Goal: Find contact information: Find contact information

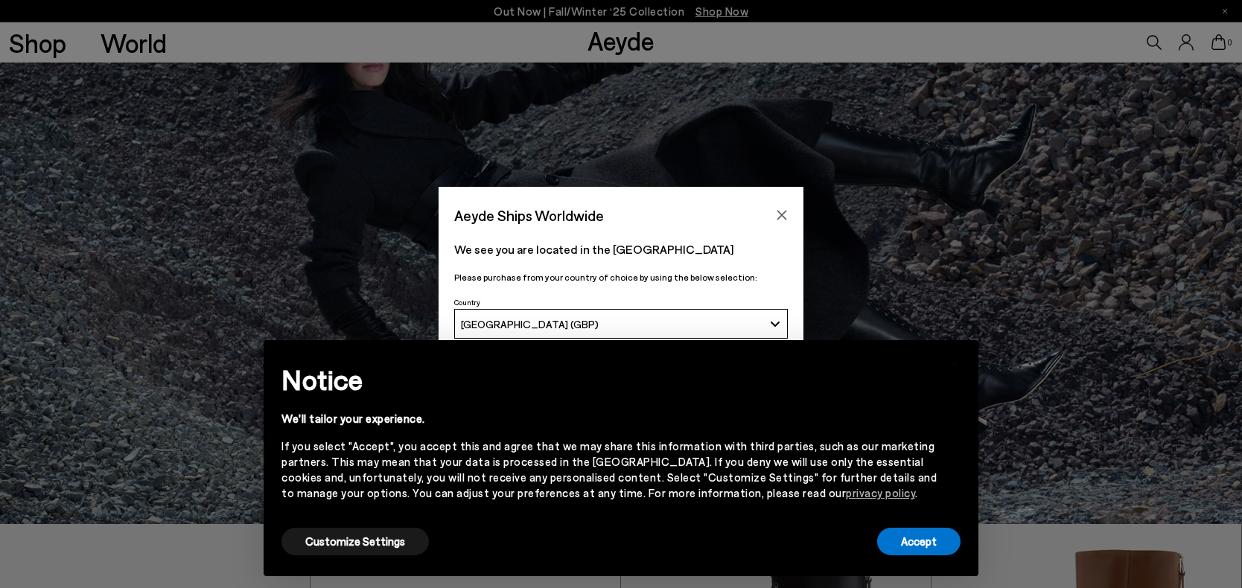
scroll to position [65, 0]
click at [913, 544] on button "Accept" at bounding box center [918, 542] width 83 height 28
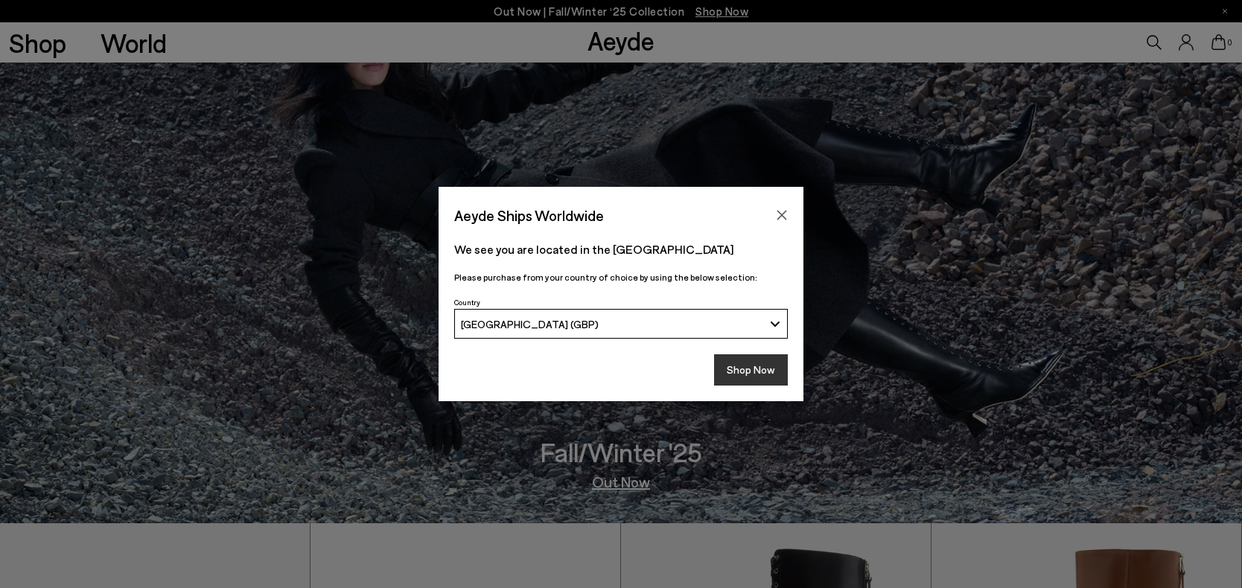
click at [757, 363] on button "Shop Now" at bounding box center [751, 369] width 74 height 31
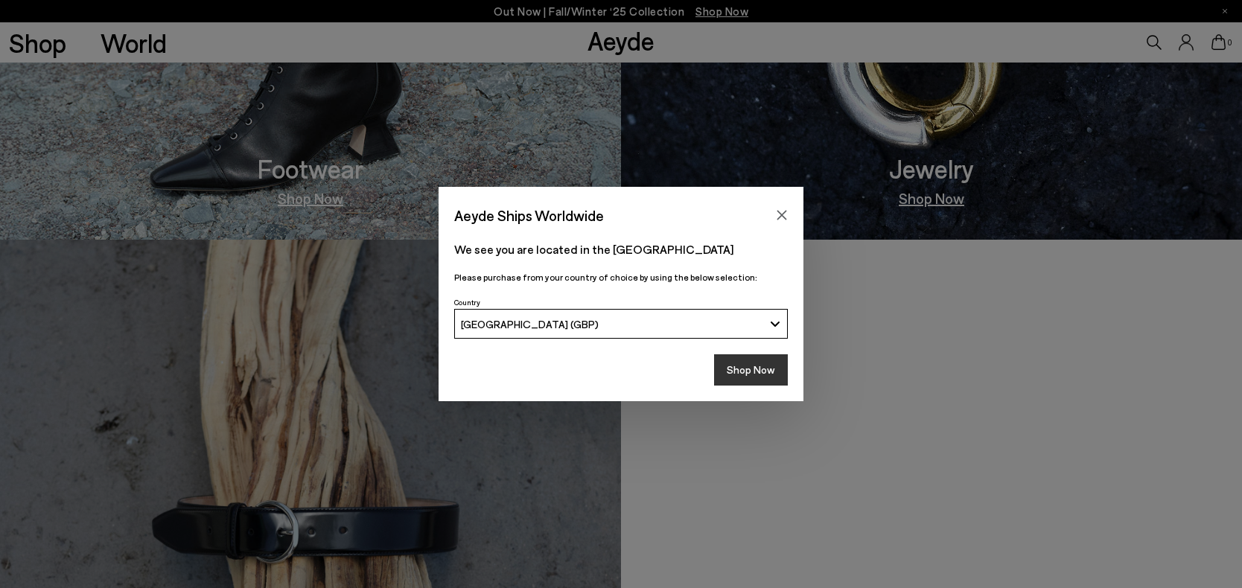
scroll to position [1800, 0]
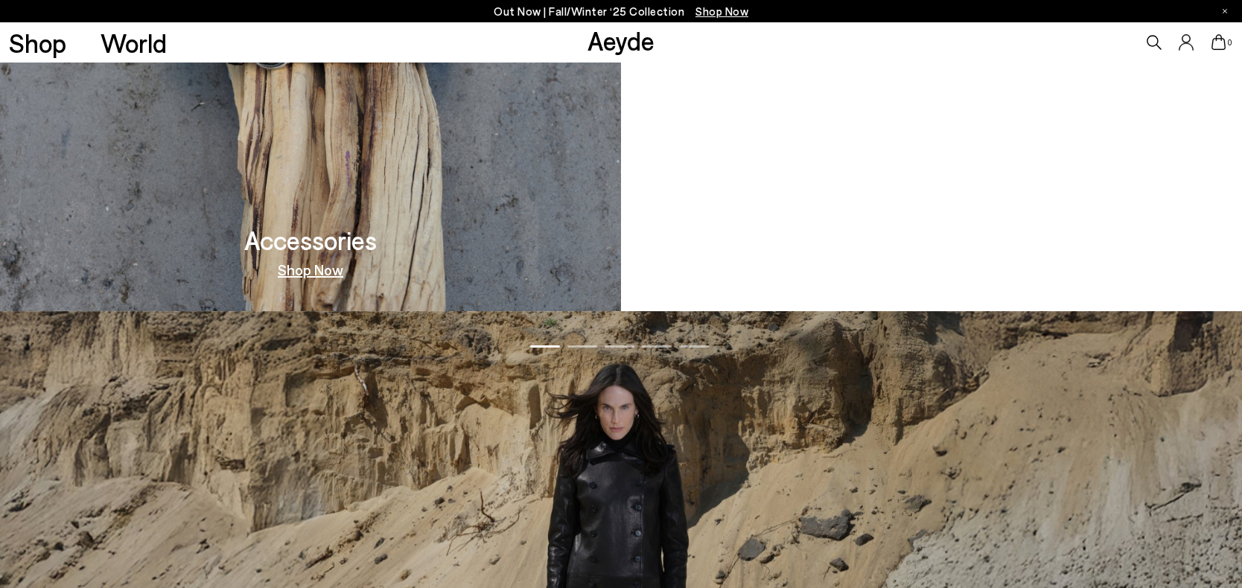
scroll to position [2714, 0]
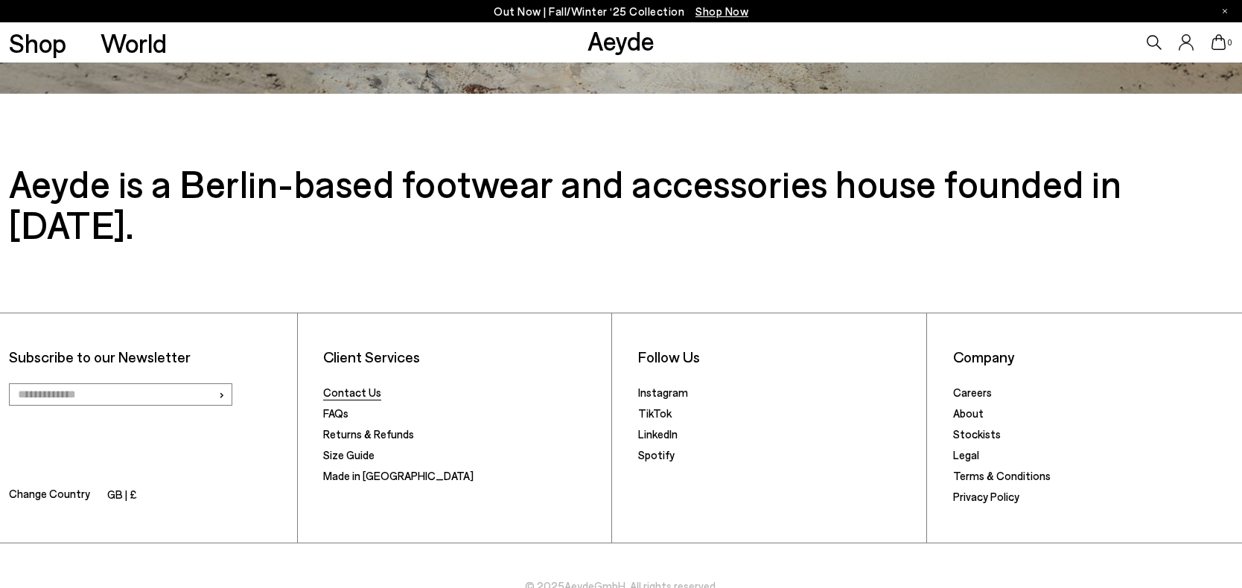
click at [327, 386] on link "Contact Us" at bounding box center [352, 392] width 58 height 13
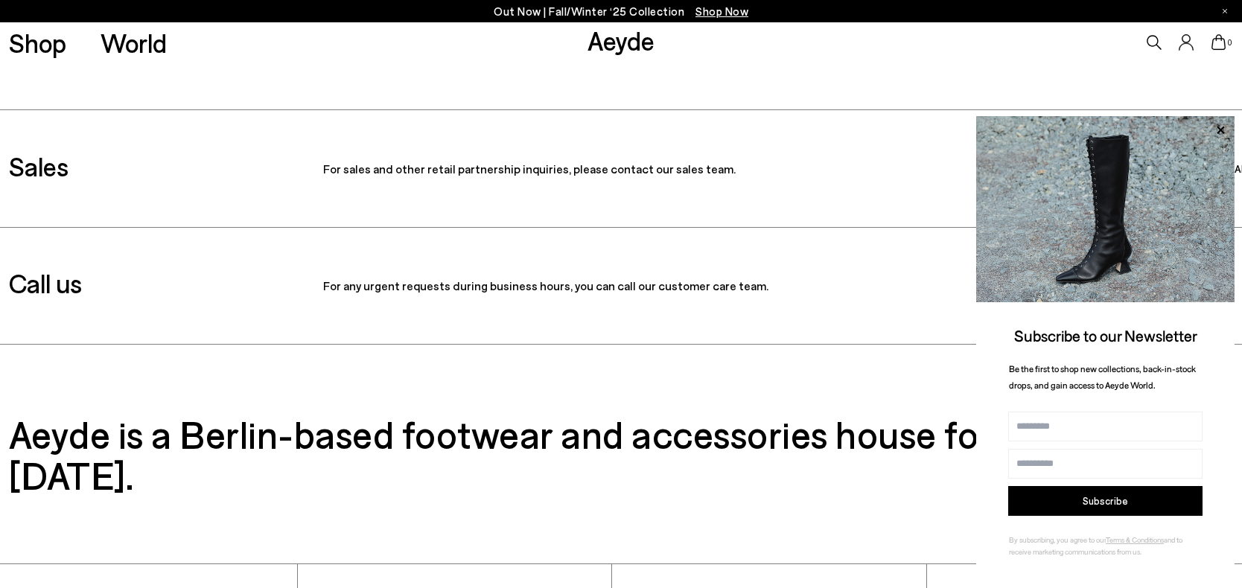
scroll to position [299, 0]
